Goal: Task Accomplishment & Management: Manage account settings

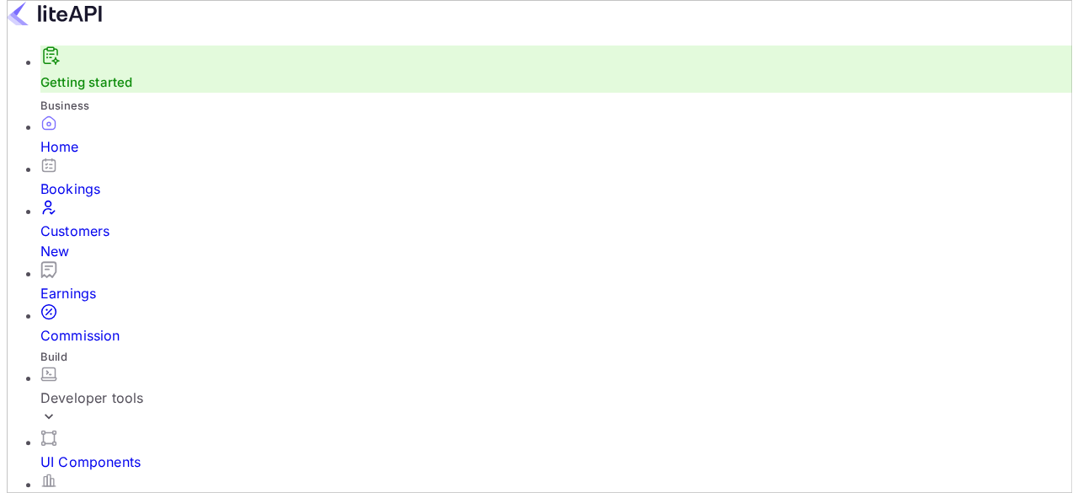
scroll to position [260, 246]
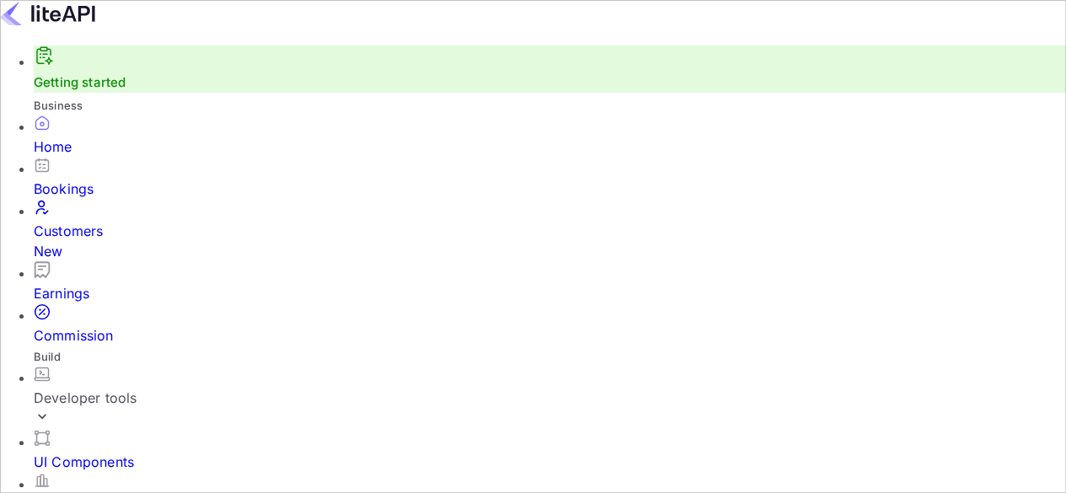
click at [649, 29] on input "Switch to Production mode" at bounding box center [533, 246] width 1066 height 493
checkbox input "false"
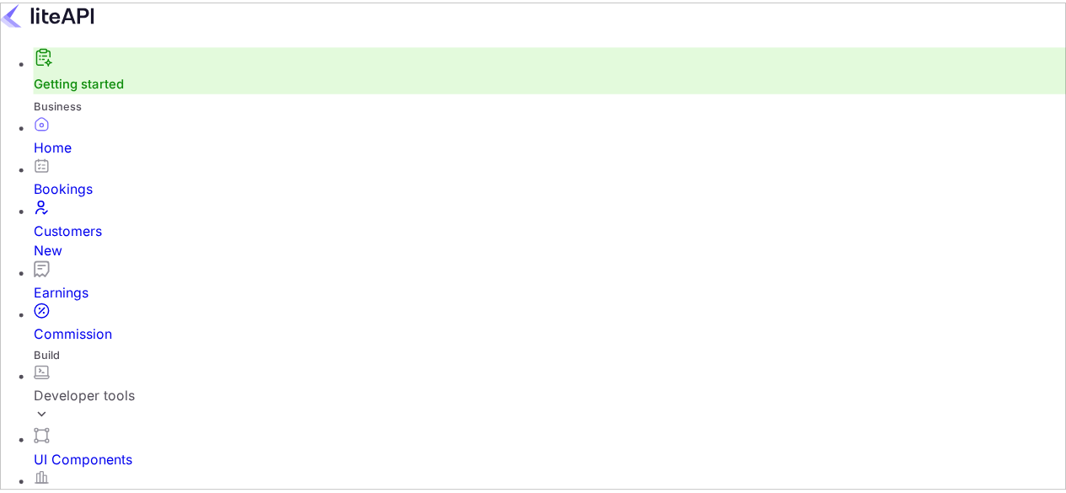
scroll to position [260, 246]
click at [120, 283] on div "Earnings" at bounding box center [550, 293] width 1032 height 20
click at [112, 325] on div "Commission" at bounding box center [550, 335] width 1032 height 20
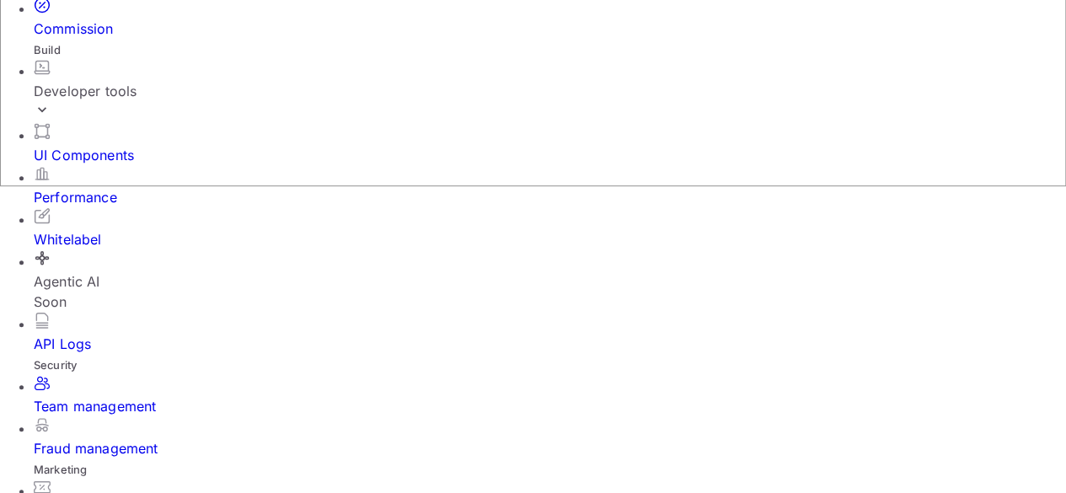
scroll to position [308, 0]
